Goal: Information Seeking & Learning: Learn about a topic

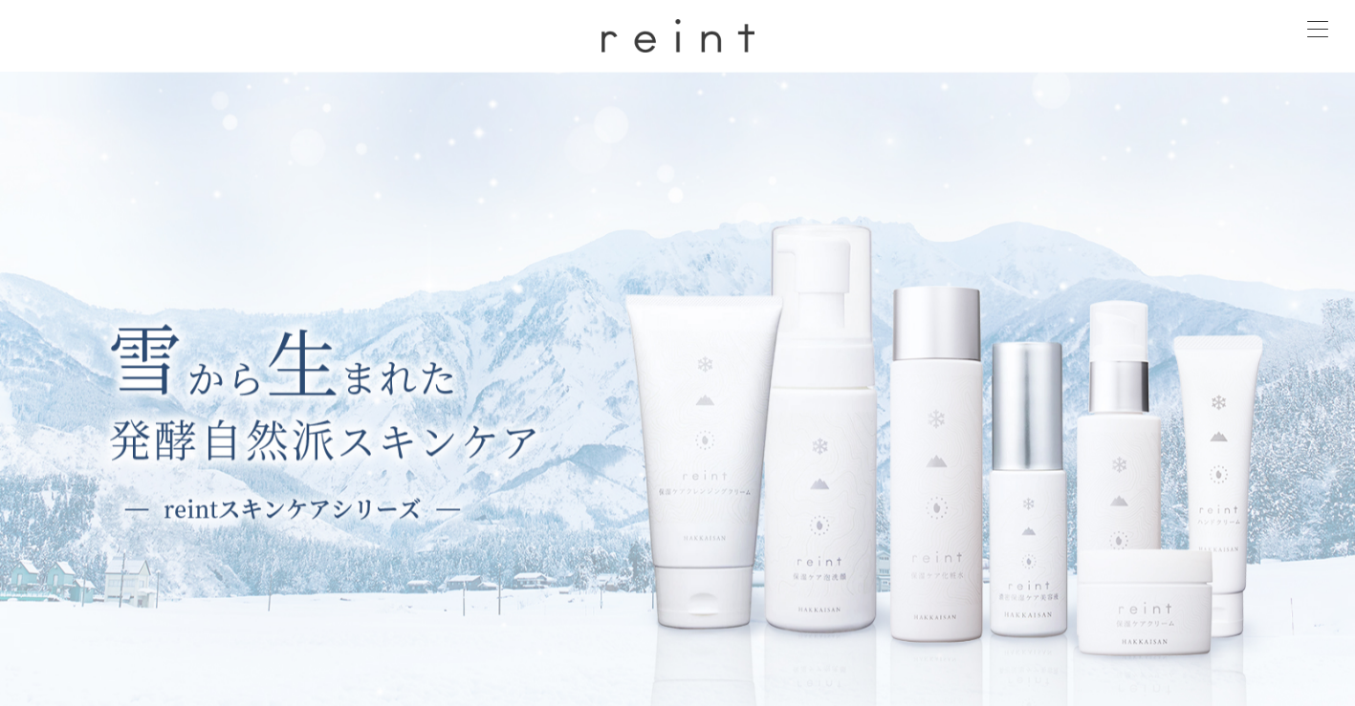
click at [1311, 30] on div at bounding box center [1317, 31] width 48 height 48
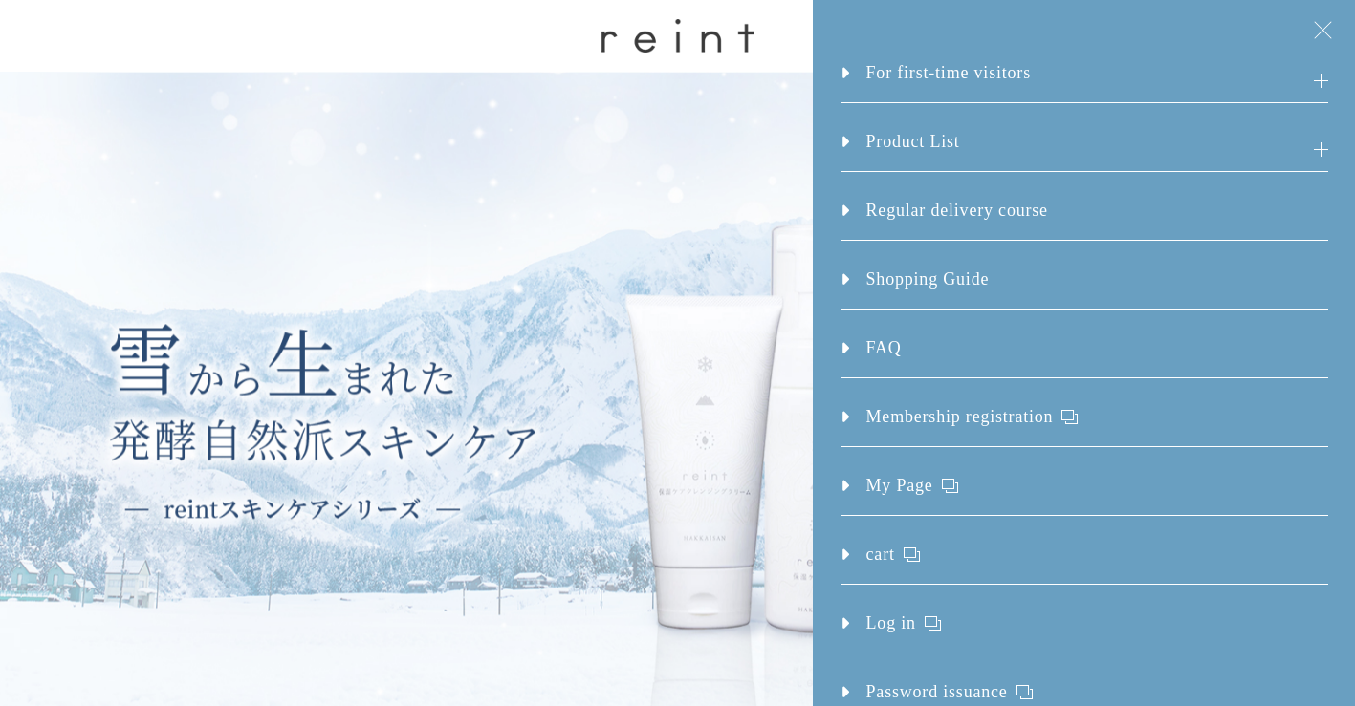
click at [840, 342] on link "FAQ" at bounding box center [870, 357] width 61 height 42
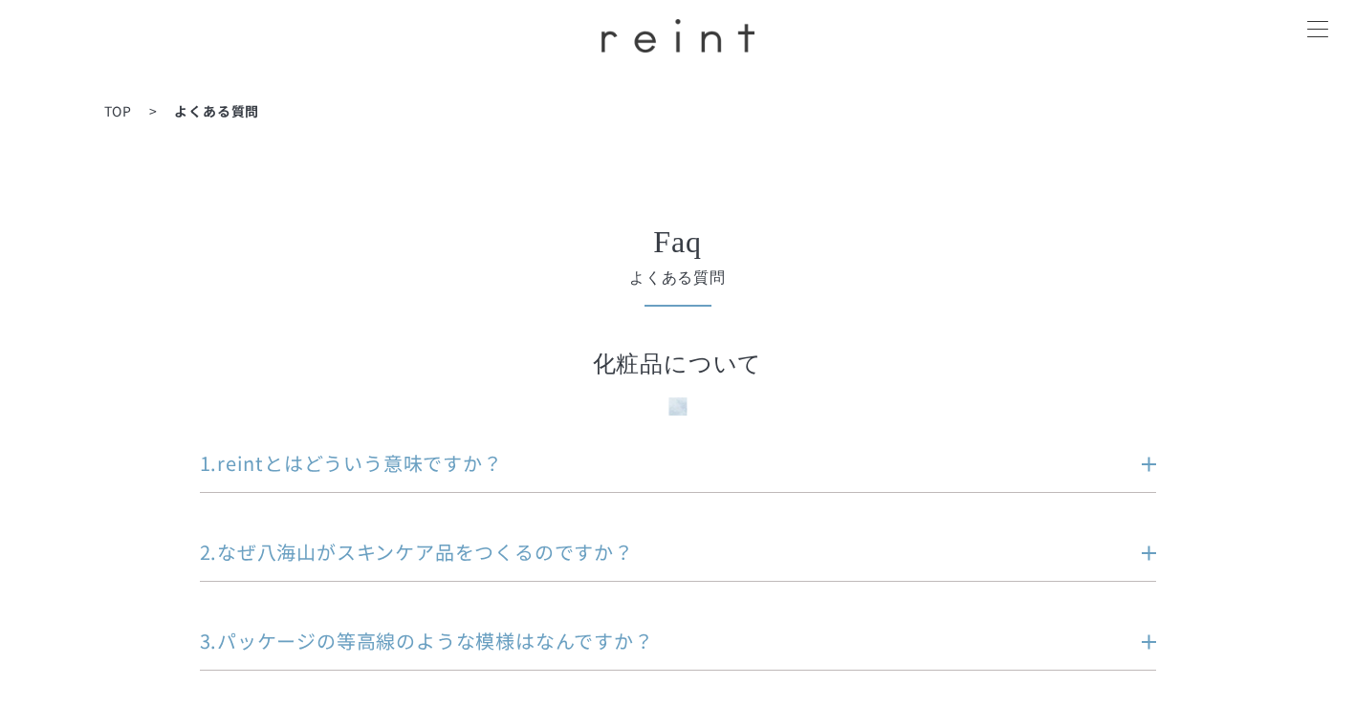
click at [1301, 17] on div at bounding box center [1317, 31] width 48 height 48
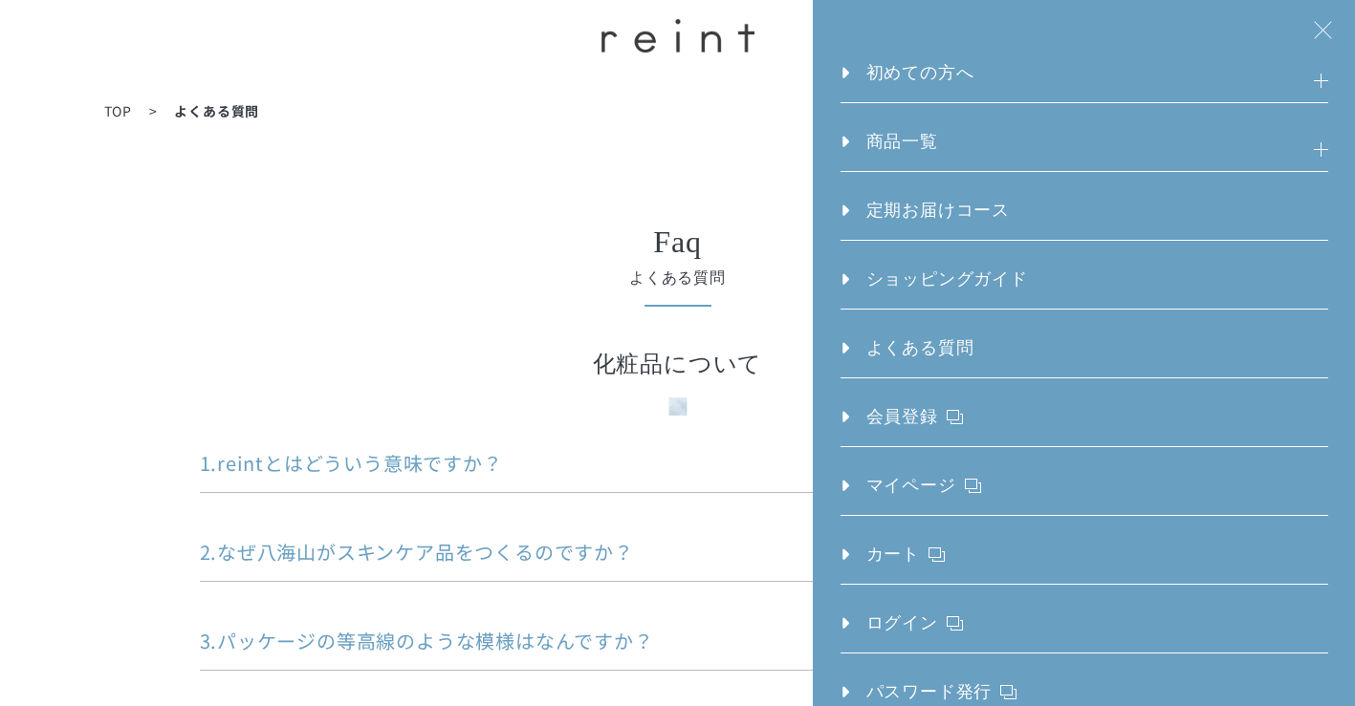
click at [1323, 22] on div at bounding box center [1317, 31] width 48 height 48
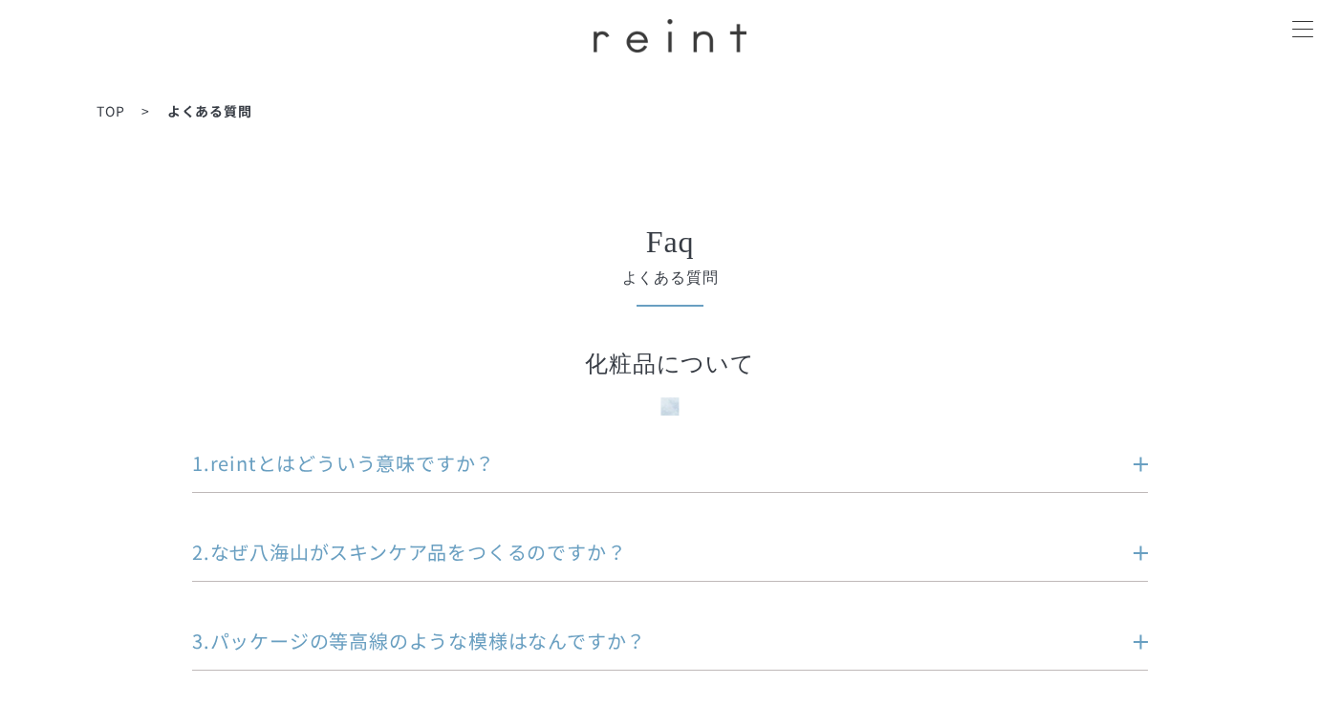
click at [1298, 33] on div at bounding box center [1303, 31] width 48 height 48
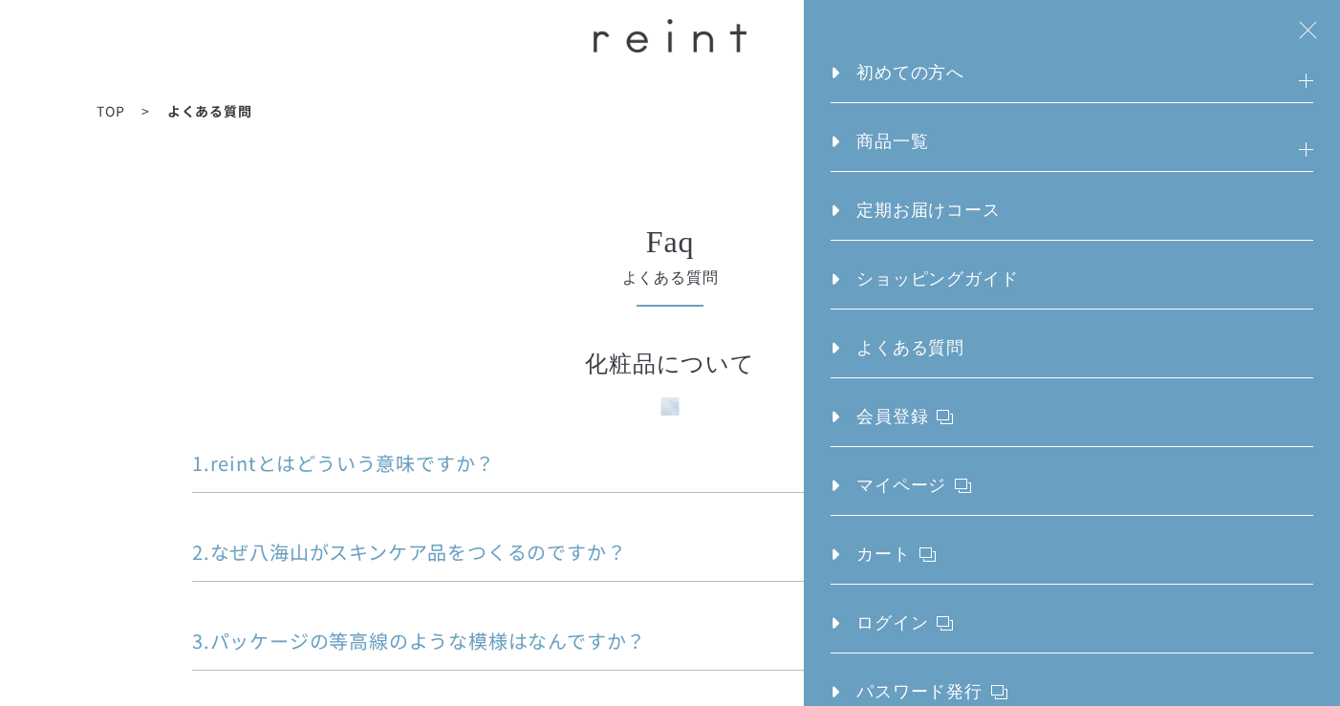
click at [1306, 25] on div at bounding box center [1303, 31] width 48 height 48
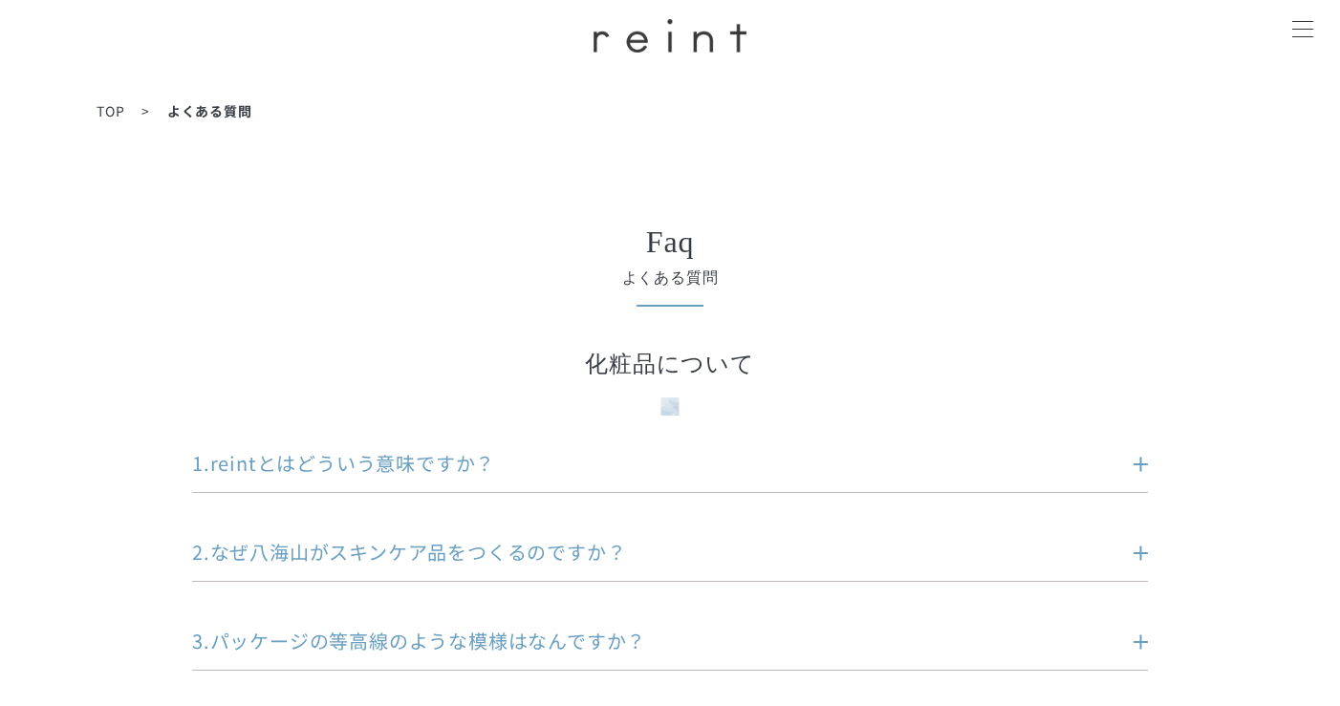
click at [721, 45] on img at bounding box center [670, 35] width 153 height 33
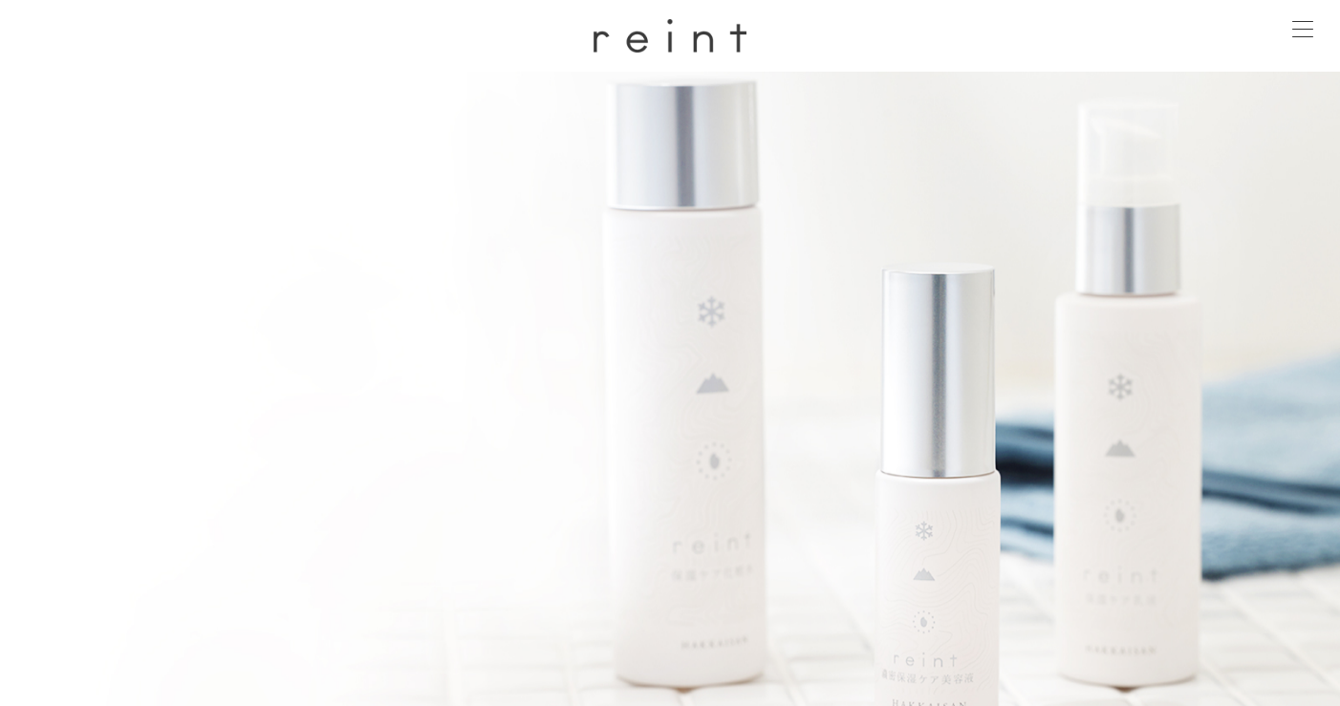
click at [1294, 35] on div at bounding box center [1303, 31] width 48 height 48
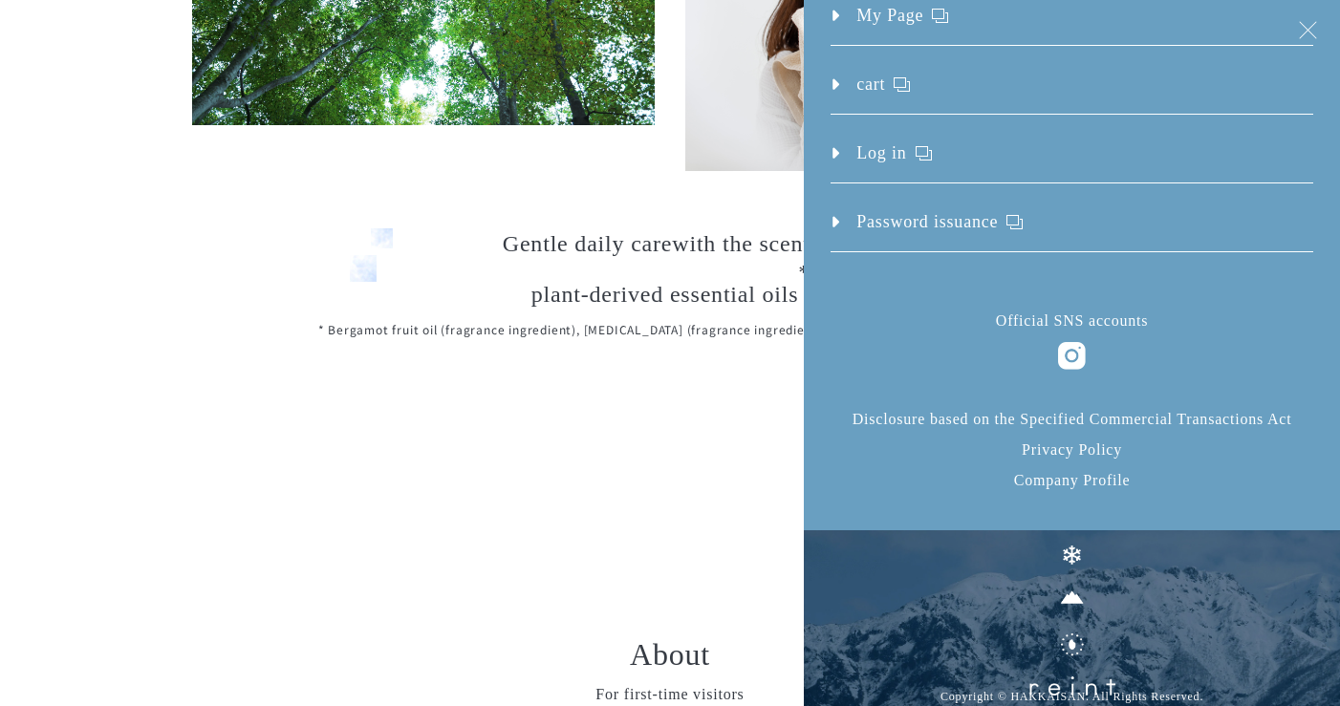
scroll to position [7530, 0]
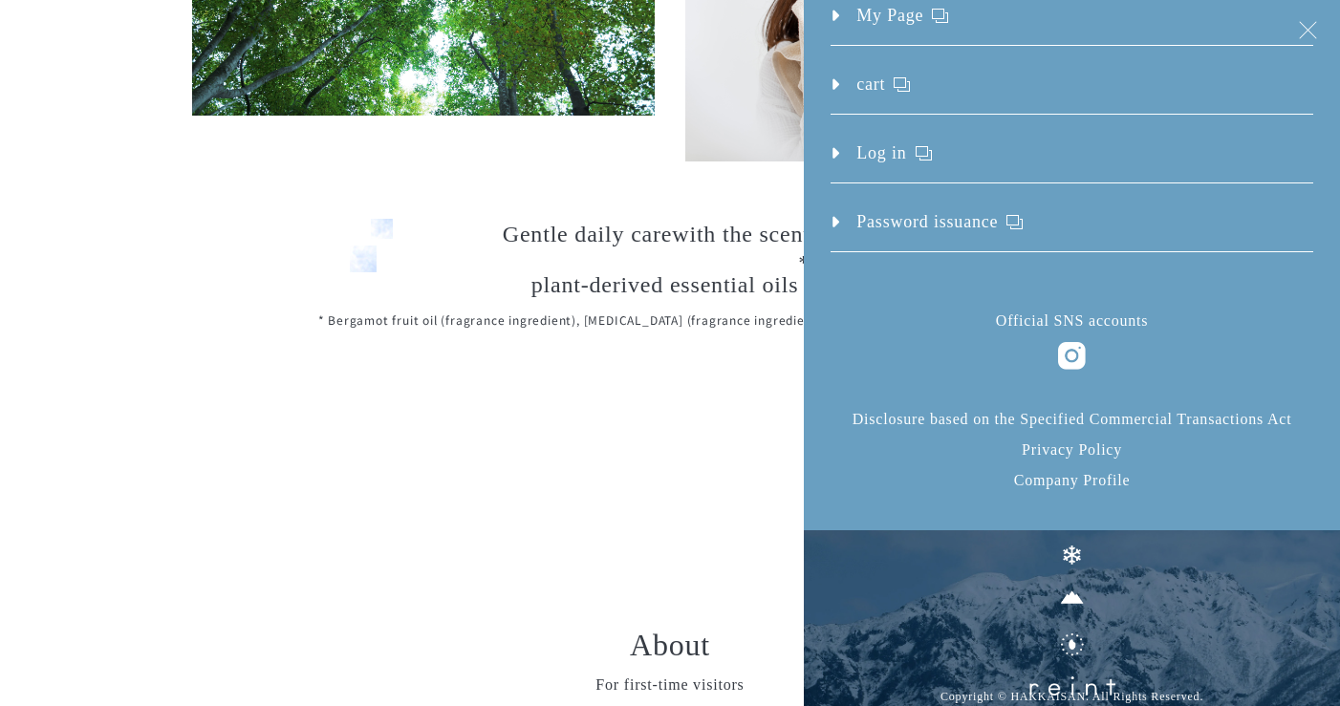
click at [1310, 31] on div at bounding box center [1303, 31] width 48 height 48
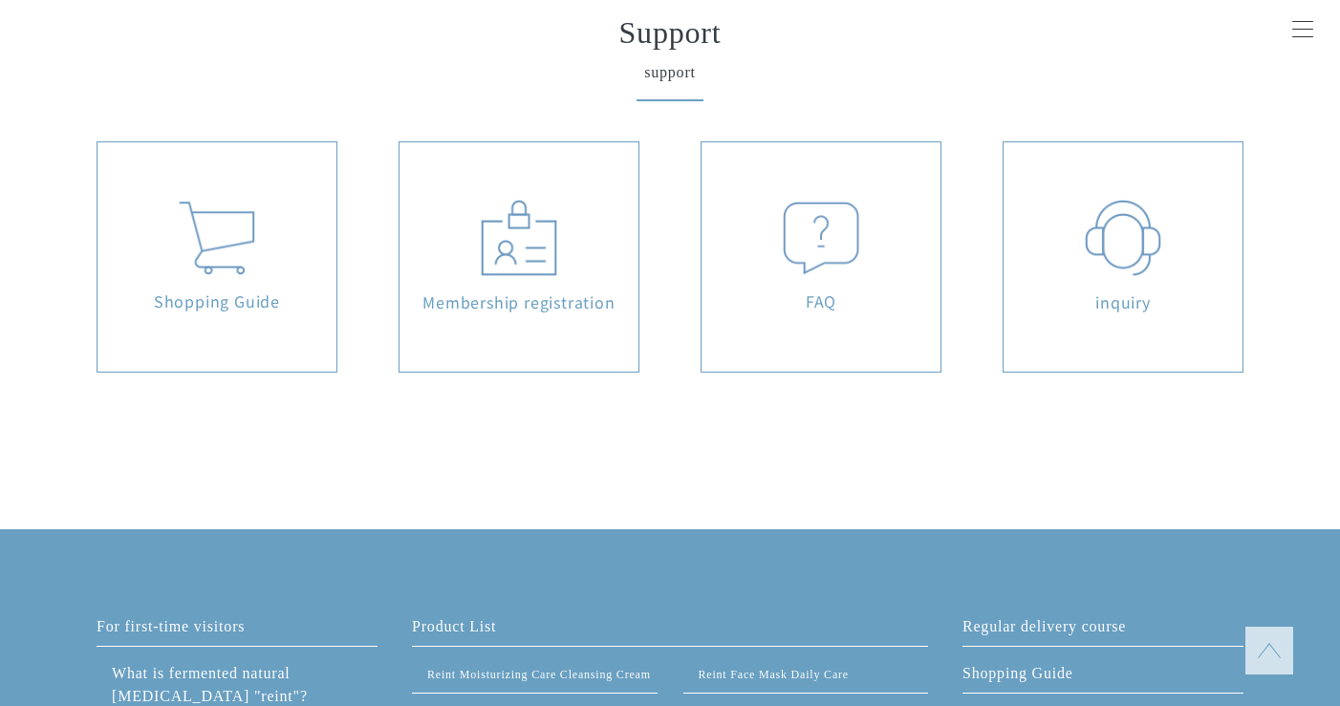
scroll to position [8841, 0]
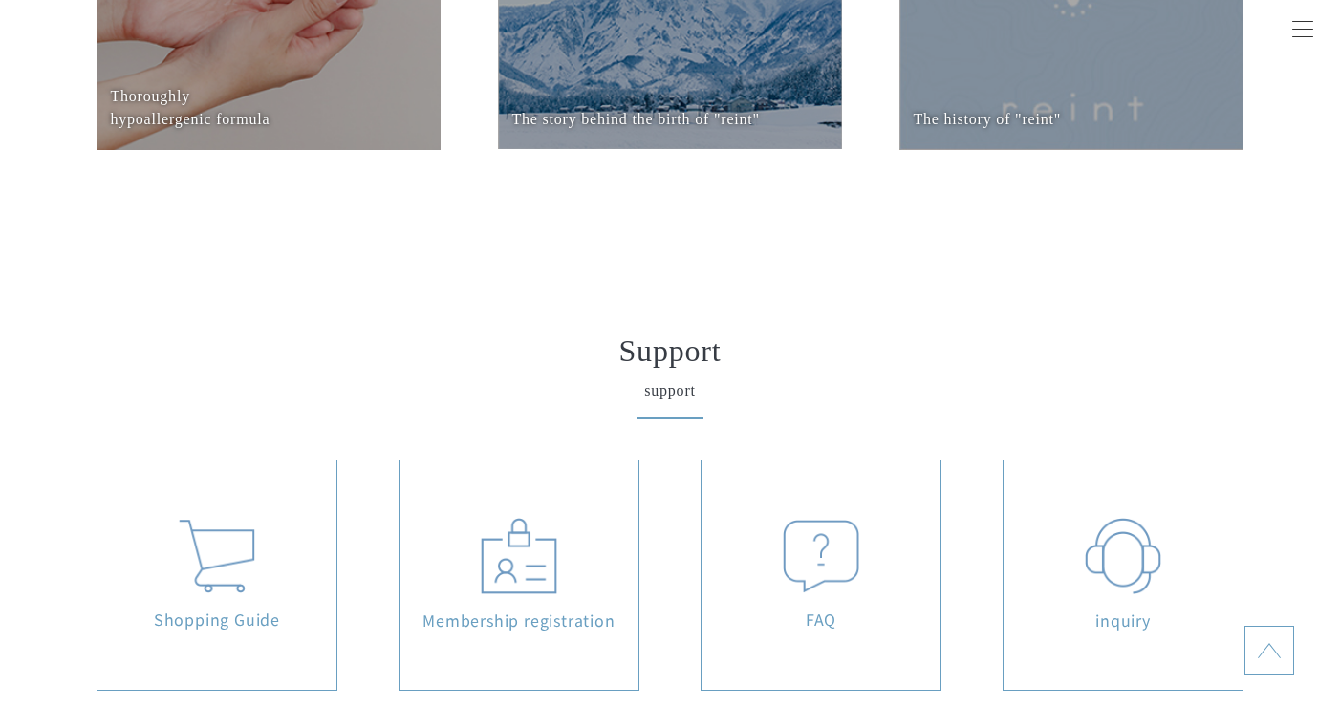
click at [1096, 518] on img at bounding box center [1123, 556] width 76 height 76
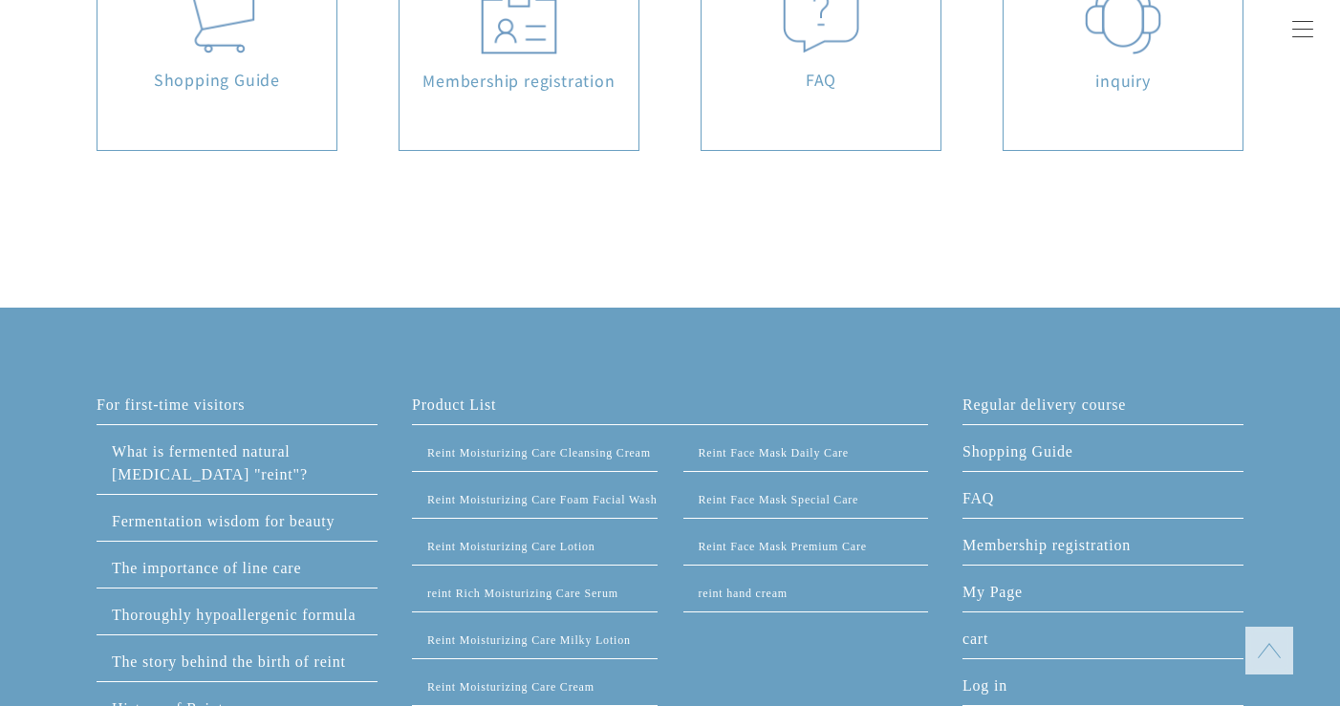
scroll to position [9655, 0]
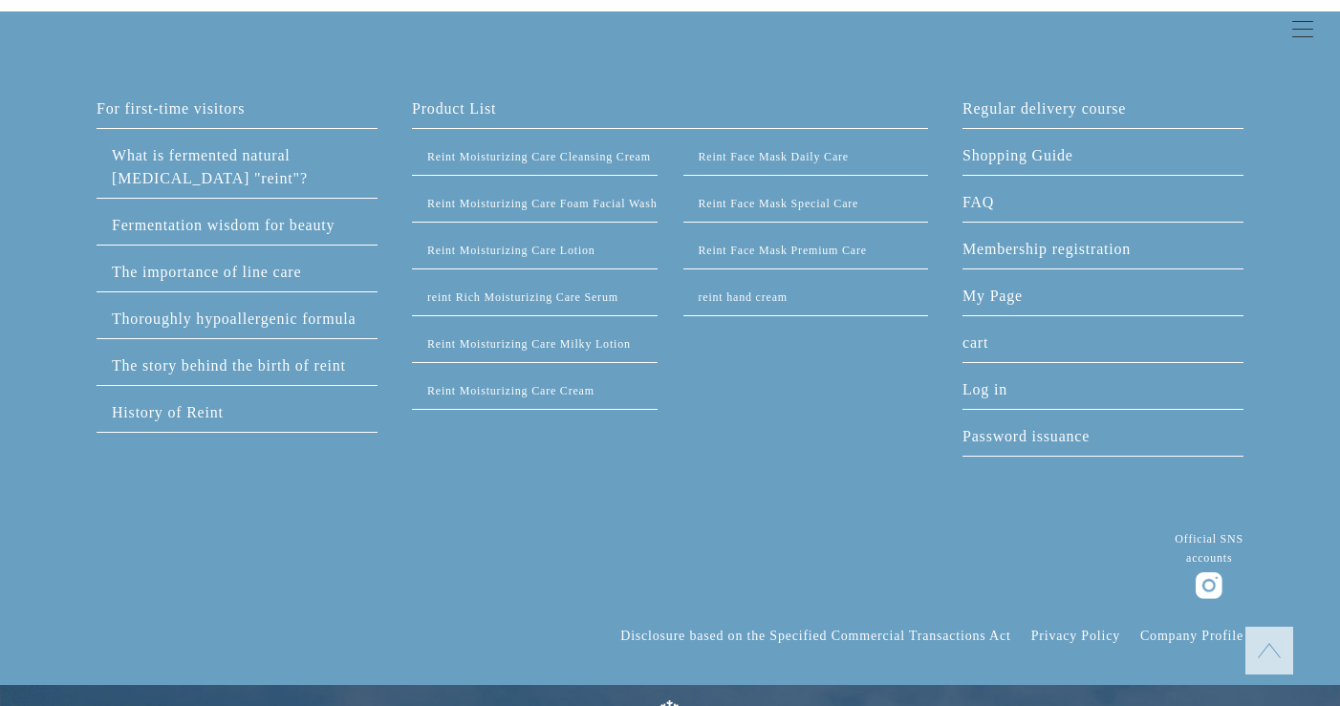
click at [1204, 573] on img at bounding box center [1209, 586] width 27 height 27
